Goal: Information Seeking & Learning: Check status

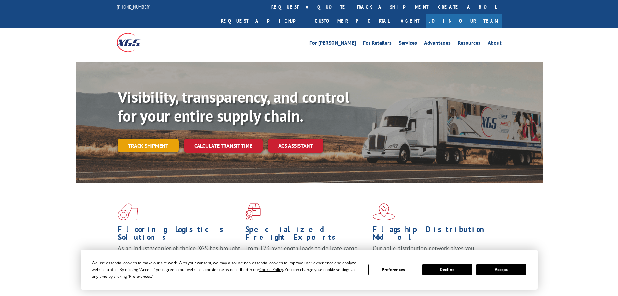
click at [140, 141] on div "Visibility, transparency, and control for your entire supply chain. Track shipm…" at bounding box center [330, 133] width 425 height 91
click at [141, 139] on link "Track shipment" at bounding box center [148, 146] width 61 height 14
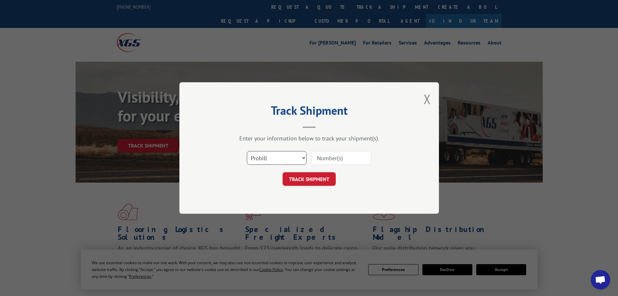
click at [278, 158] on select "Select category... Probill BOL PO" at bounding box center [277, 158] width 60 height 14
select select "bol"
click at [247, 151] on select "Select category... Probill BOL PO" at bounding box center [277, 158] width 60 height 14
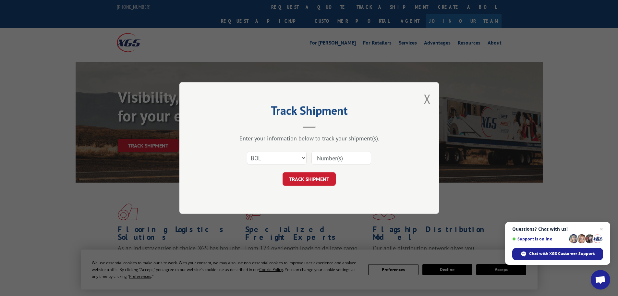
paste input "7041423"
type input "7041423"
click at [311, 183] on button "TRACK SHIPMENT" at bounding box center [309, 179] width 53 height 14
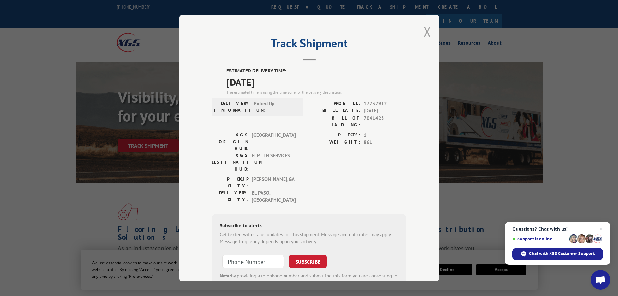
click at [426, 31] on button "Close modal" at bounding box center [427, 31] width 7 height 17
